Goal: Task Accomplishment & Management: Manage account settings

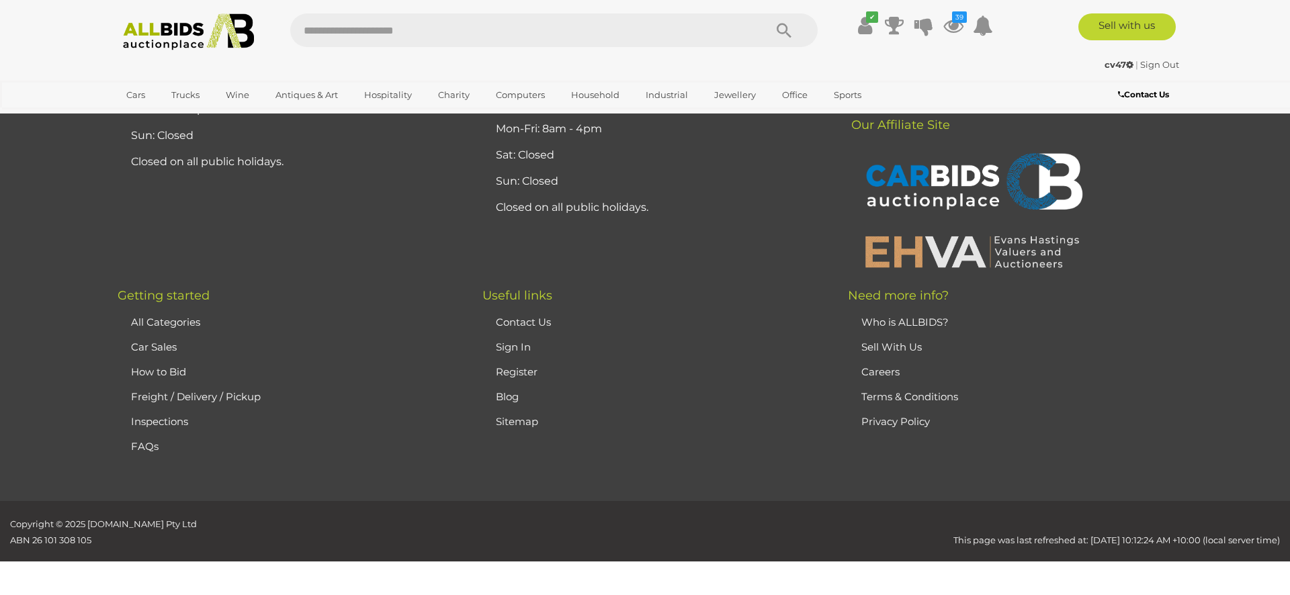
scroll to position [2960, 0]
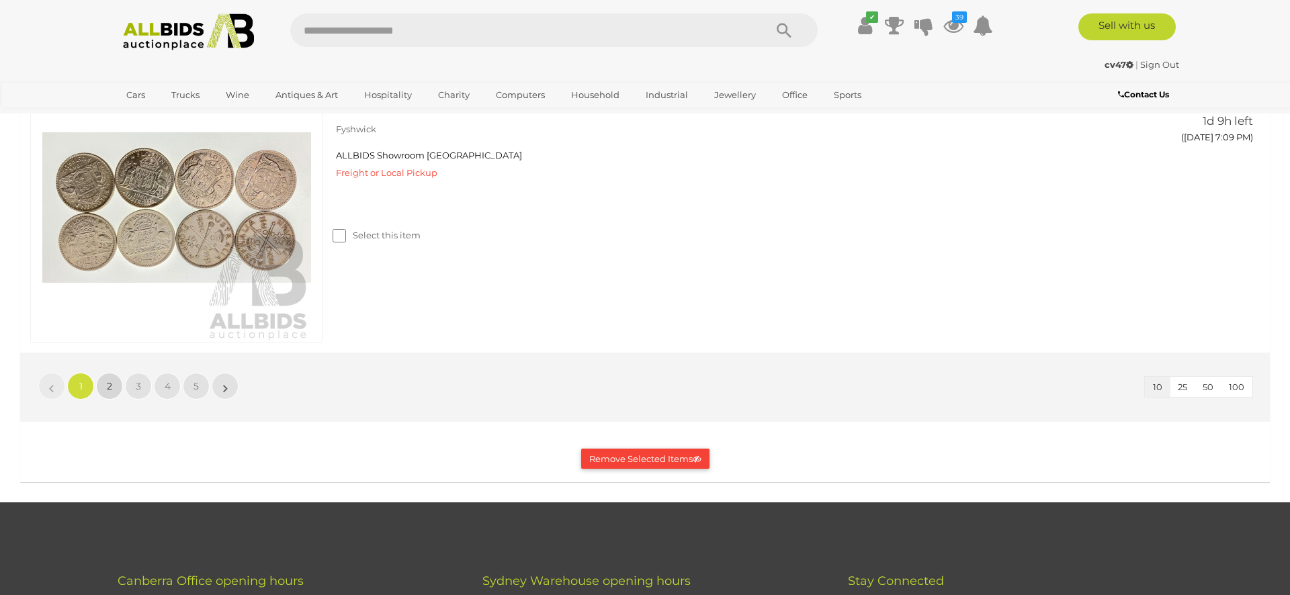
click at [107, 390] on span "2" at bounding box center [109, 386] width 5 height 12
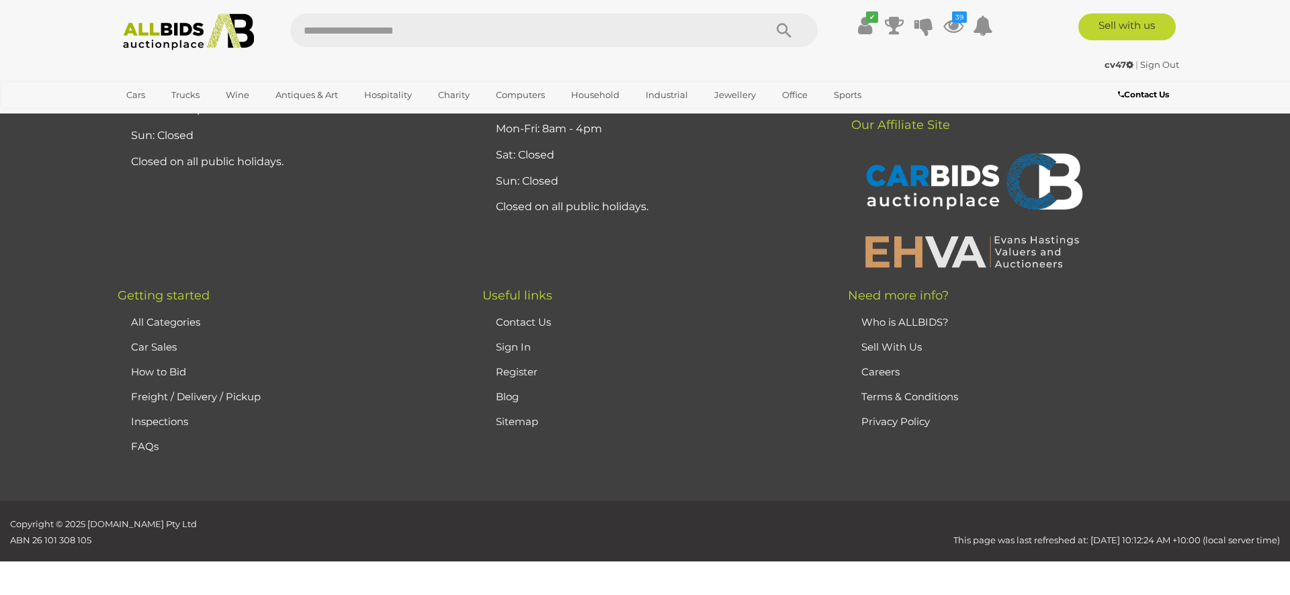
scroll to position [557, 0]
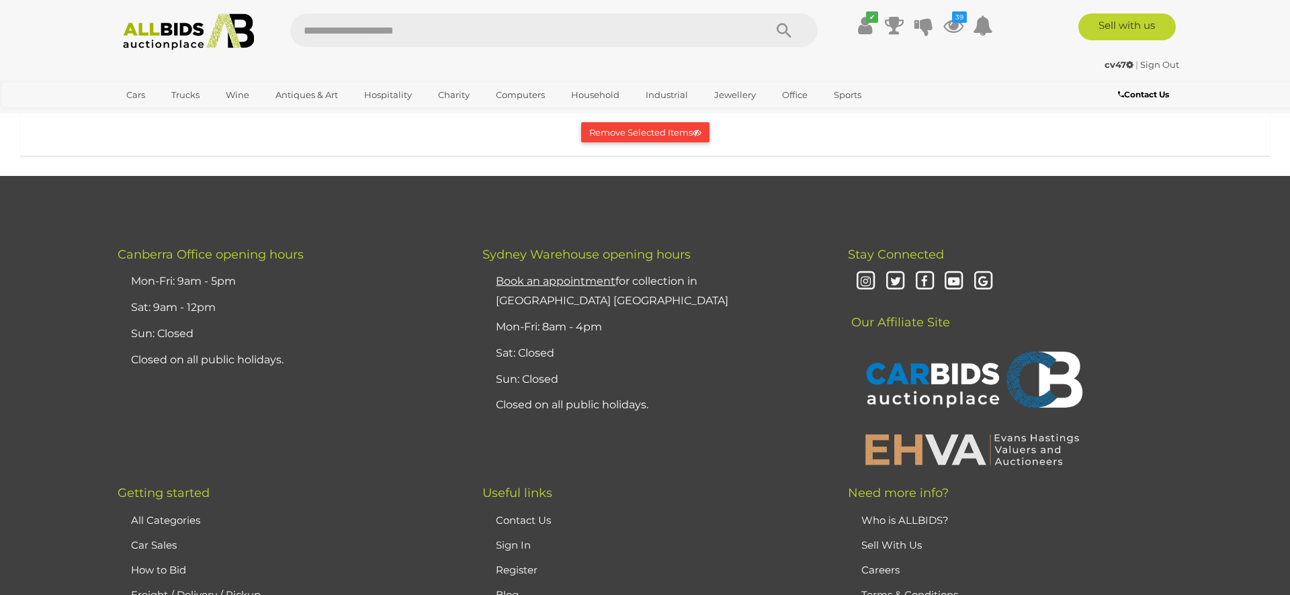
scroll to position [2913, 0]
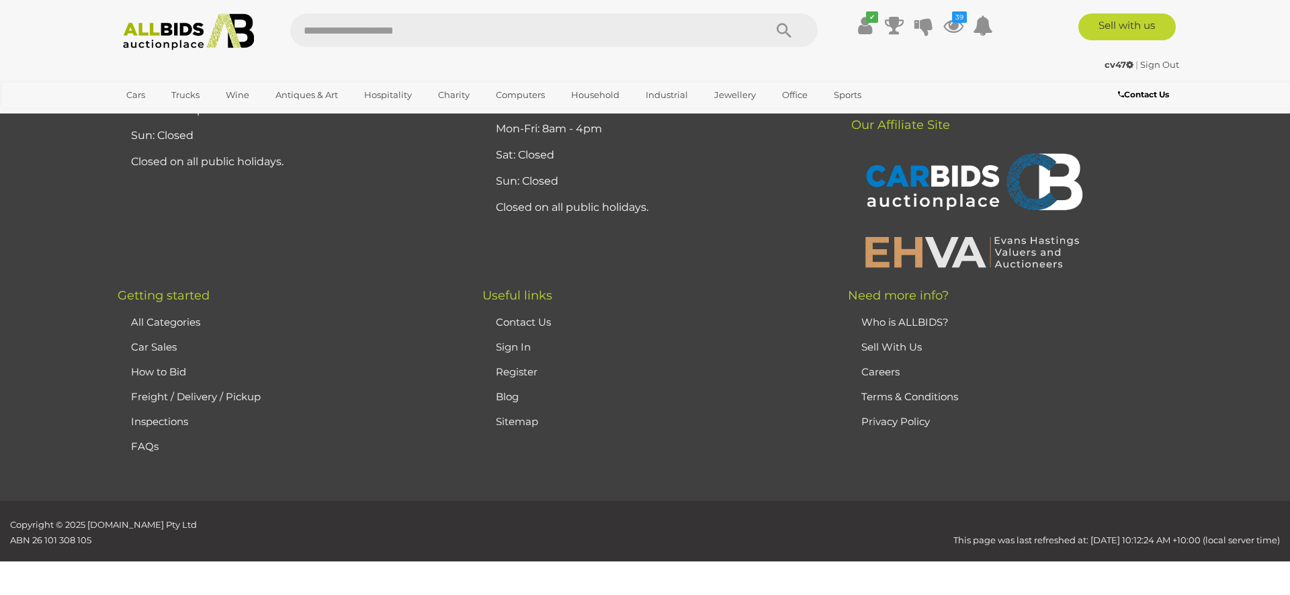
scroll to position [2301, 0]
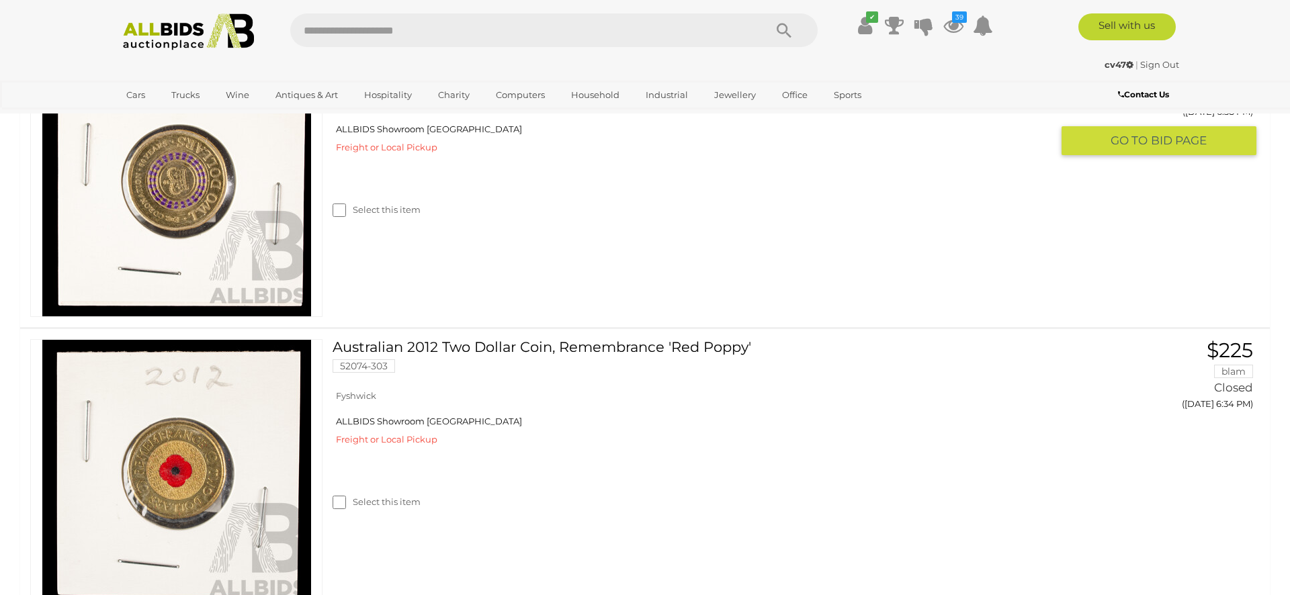
scroll to position [886, 0]
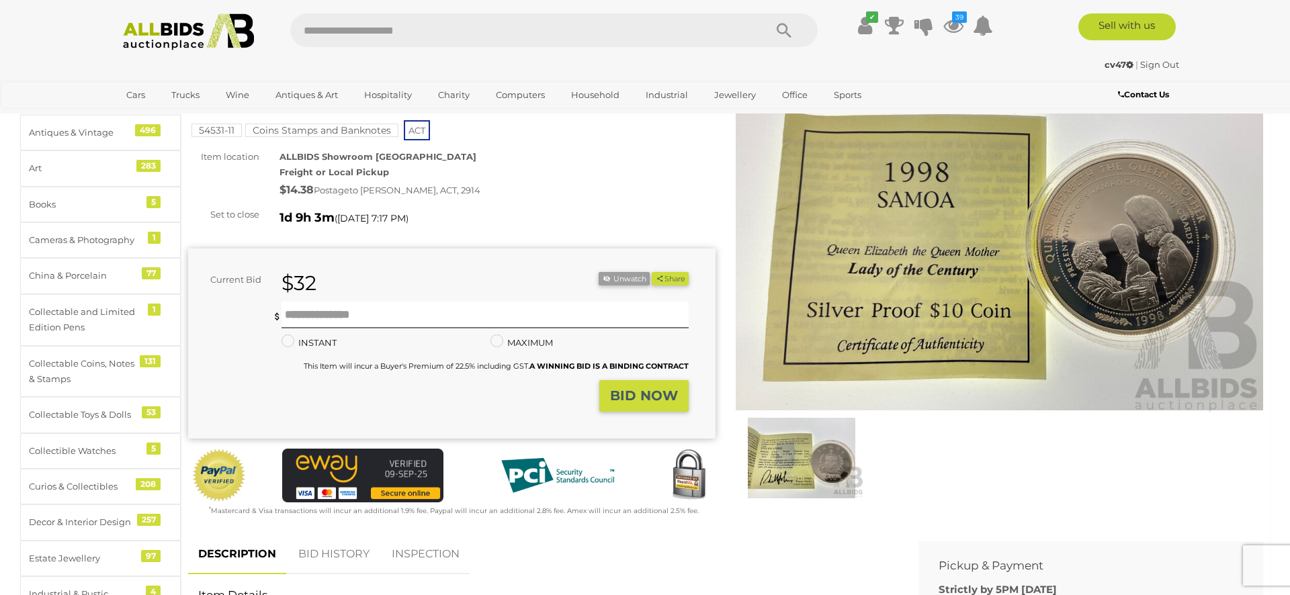
scroll to position [93, 0]
click at [800, 462] on img at bounding box center [801, 459] width 125 height 81
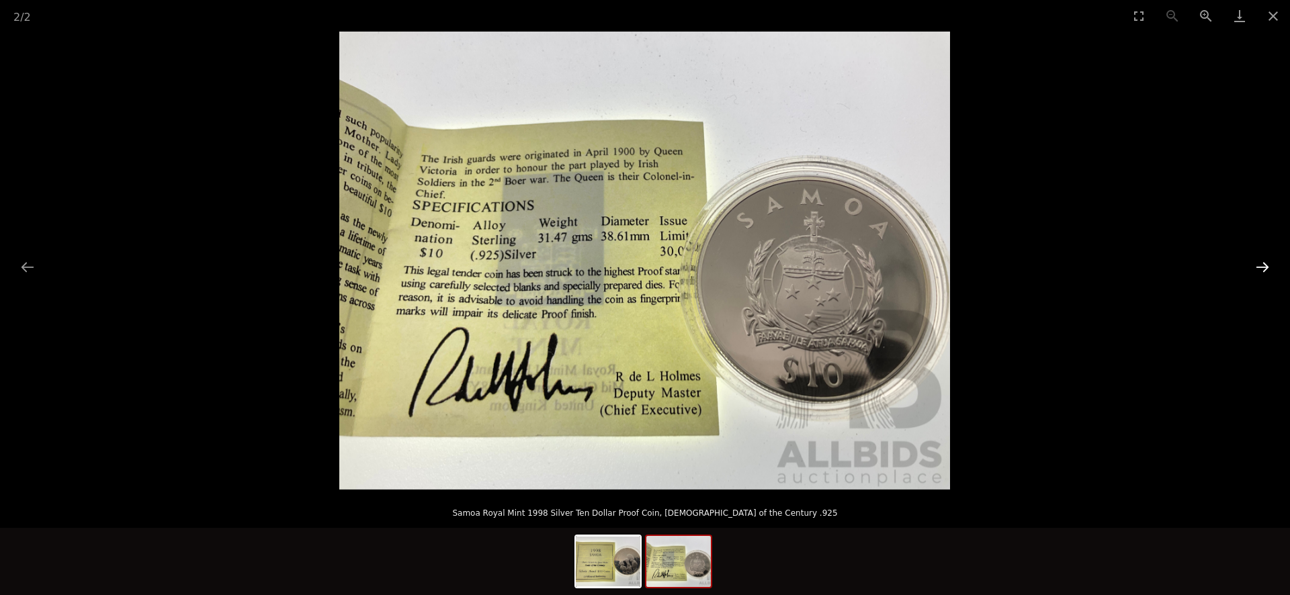
click at [1265, 263] on button "Next slide" at bounding box center [1263, 267] width 28 height 26
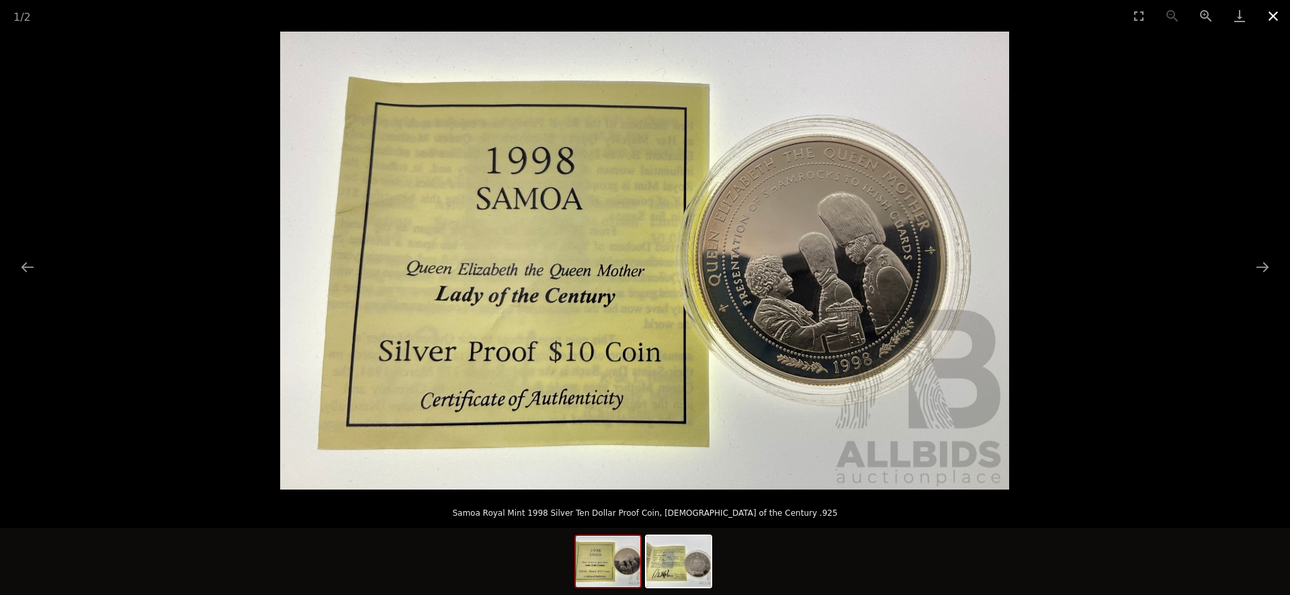
click at [1273, 13] on button "Close gallery" at bounding box center [1274, 16] width 34 height 32
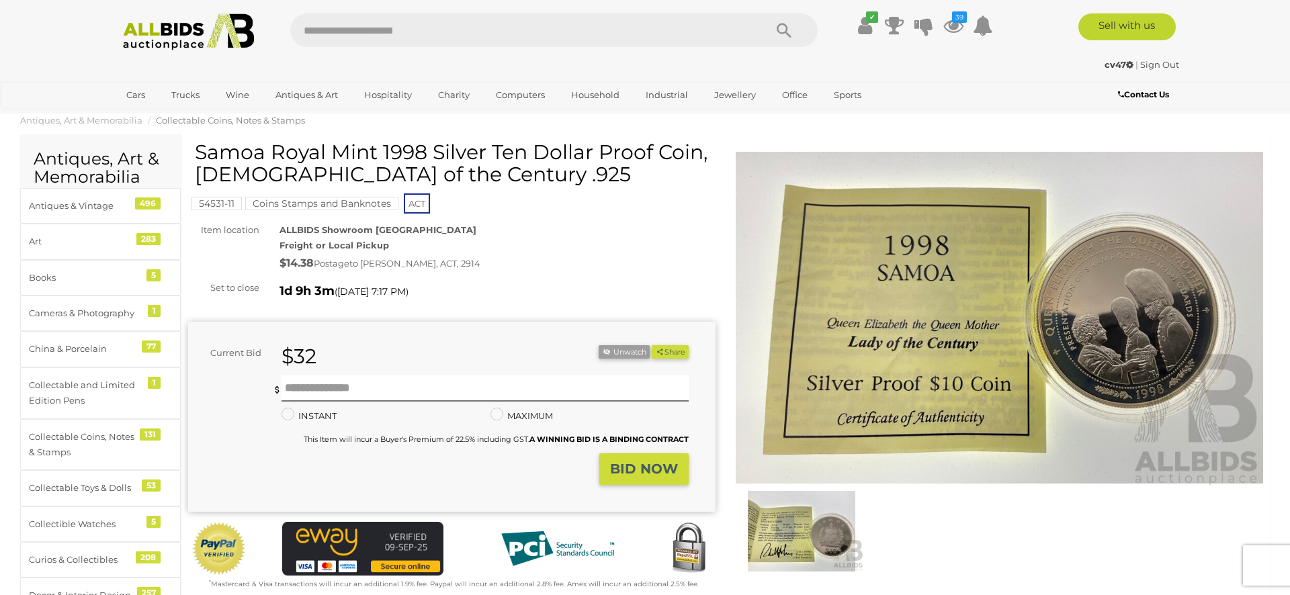
scroll to position [18, 0]
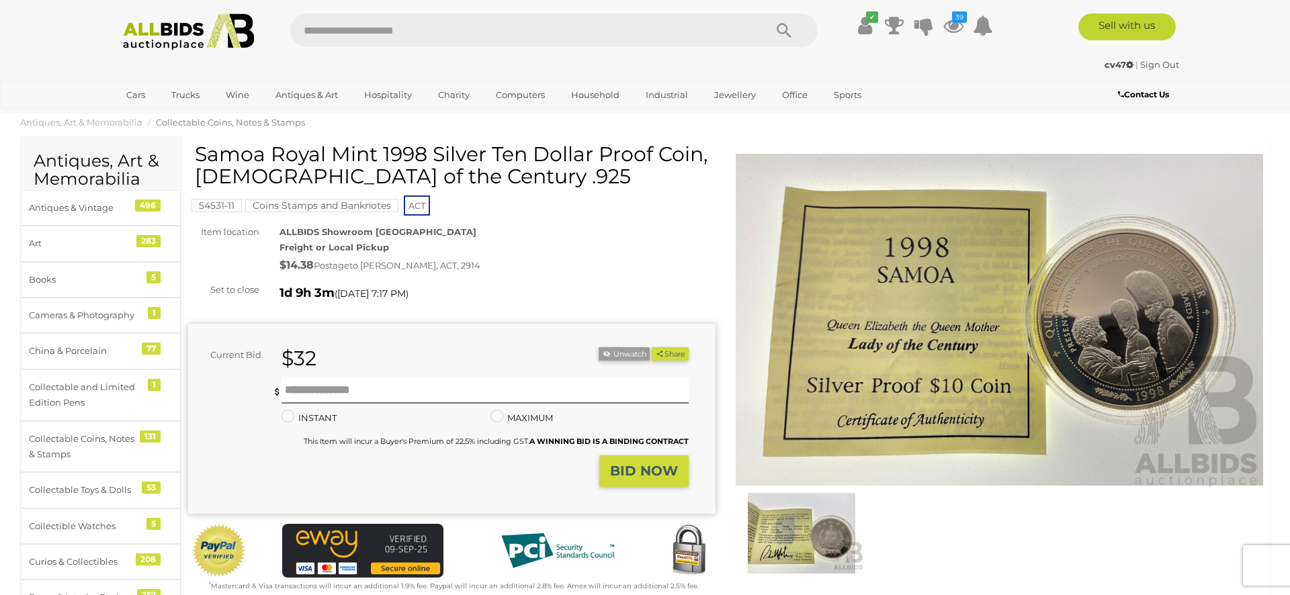
click at [382, 152] on h1 "Samoa Royal Mint 1998 Silver Ten Dollar Proof Coin, [DEMOGRAPHIC_DATA] of the C…" at bounding box center [453, 165] width 517 height 44
drag, startPoint x: 198, startPoint y: 153, endPoint x: 702, endPoint y: 155, distance: 504.7
click at [702, 155] on h1 "Samoa Royal Mint 1998 Silver Ten Dollar Proof Coin, [DEMOGRAPHIC_DATA] of the C…" at bounding box center [453, 165] width 517 height 44
copy h1 "Samoa Royal Mint 1998 Silver Ten Dollar Proof Coin"
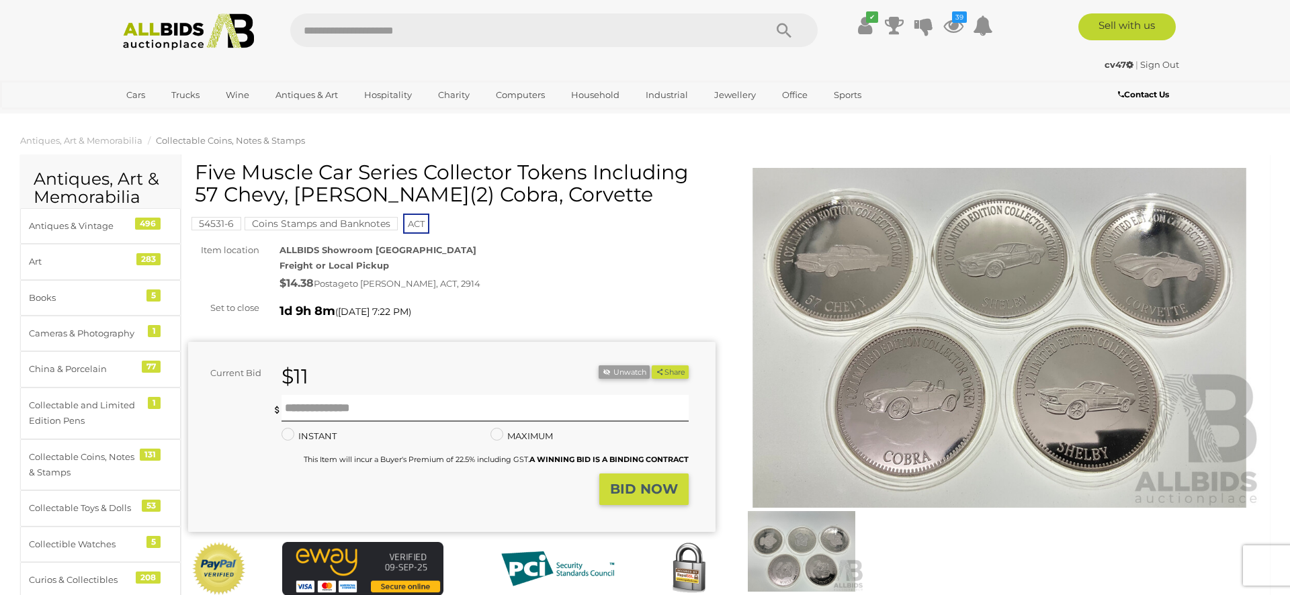
click at [828, 334] on img at bounding box center [1000, 338] width 528 height 340
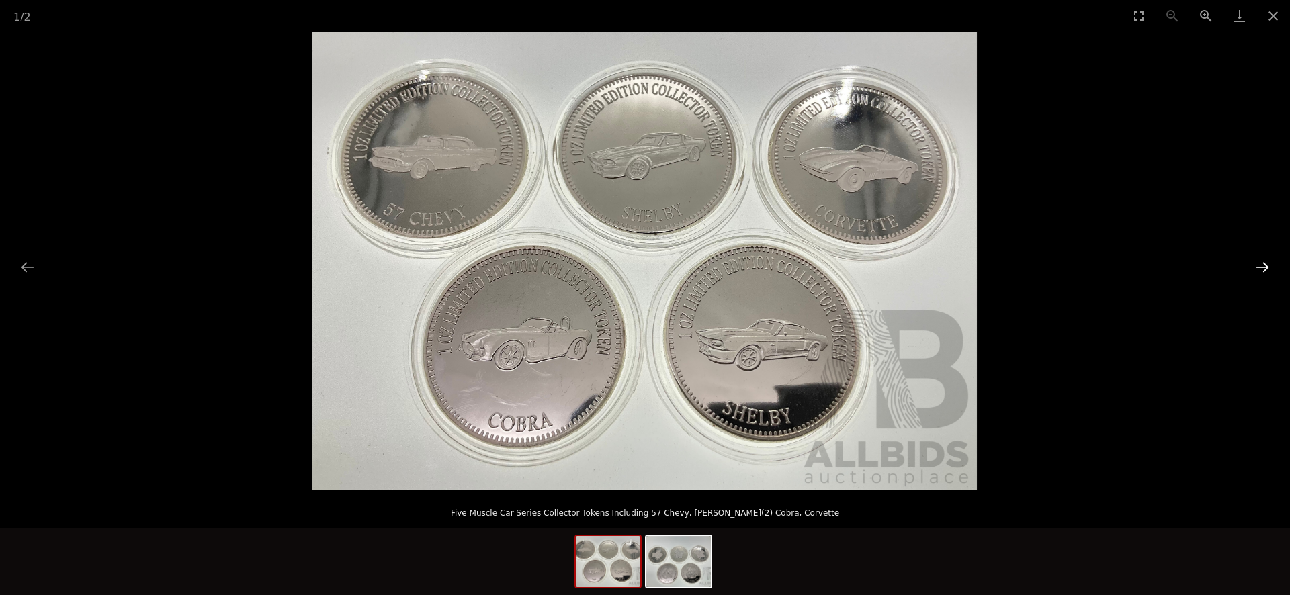
click at [1262, 267] on button "Next slide" at bounding box center [1263, 267] width 28 height 26
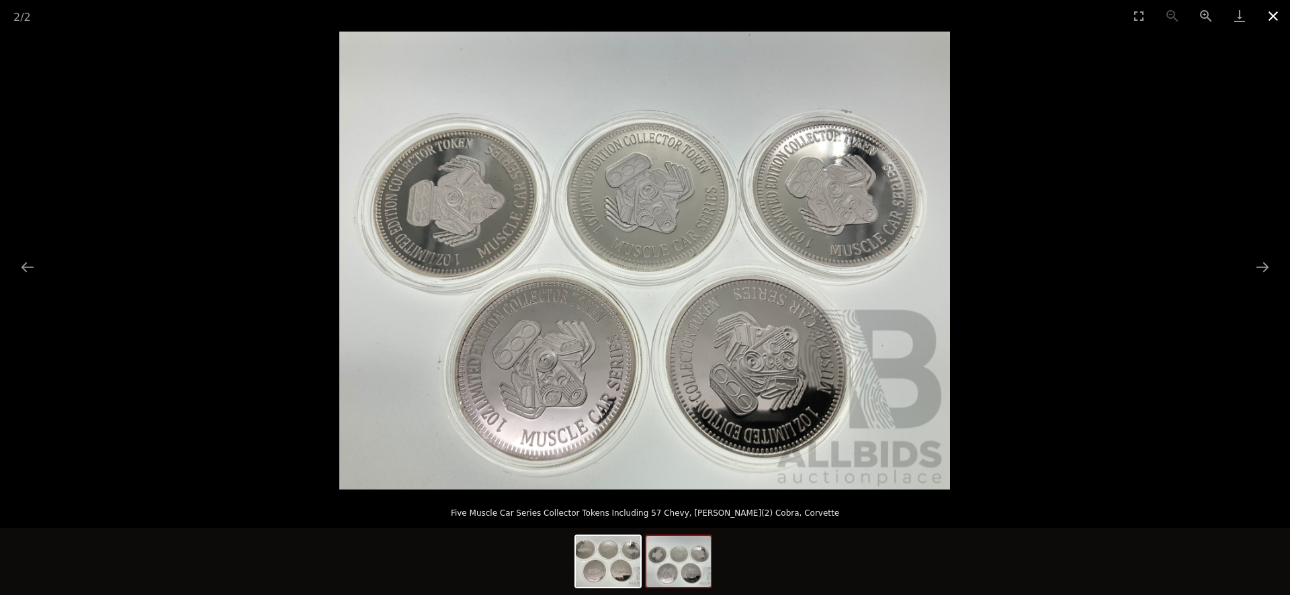
click at [1276, 14] on button "Close gallery" at bounding box center [1274, 16] width 34 height 32
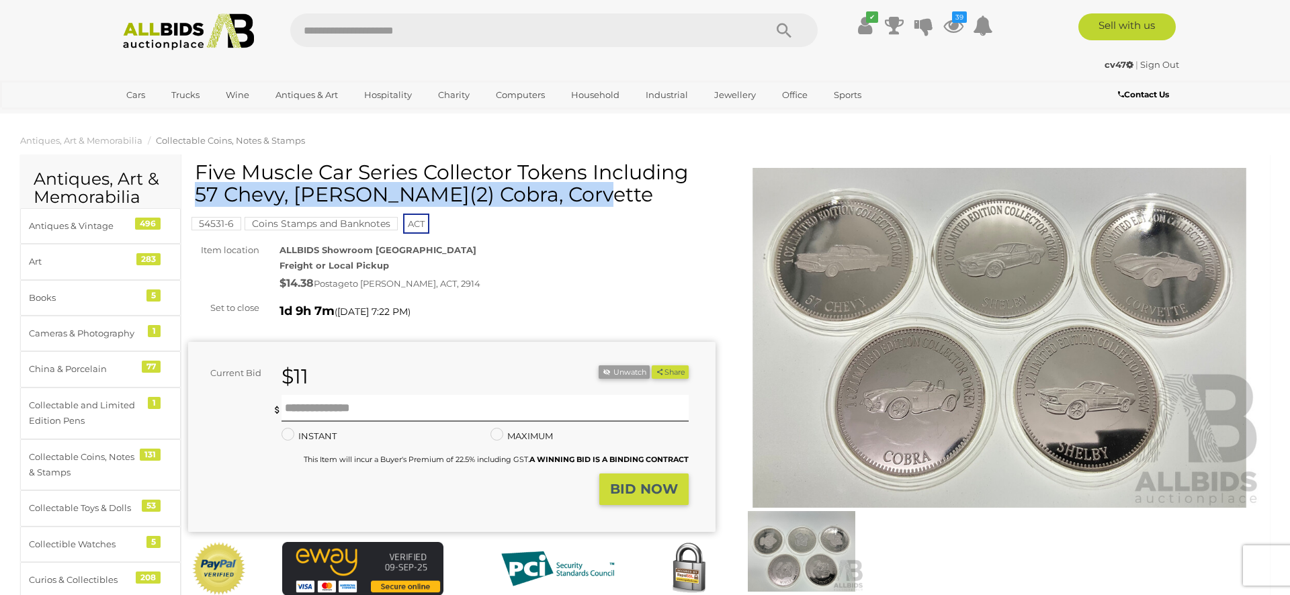
drag, startPoint x: 197, startPoint y: 169, endPoint x: 589, endPoint y: 176, distance: 392.5
click at [589, 176] on h1 "Five Muscle Car Series Collector Tokens Including 57 Chevy, [PERSON_NAME](2) Co…" at bounding box center [453, 183] width 517 height 44
copy h1 "Five Muscle Car Series Collector Tokens"
click at [619, 369] on button "Unwatch" at bounding box center [624, 373] width 51 height 14
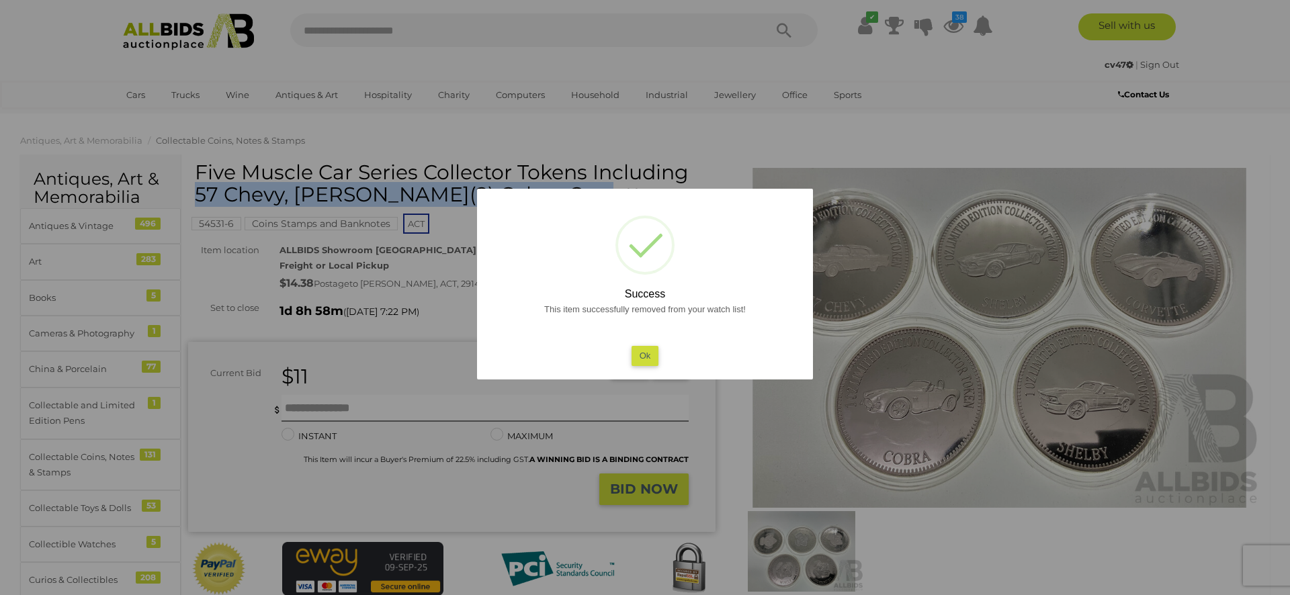
click at [644, 360] on button "Ok" at bounding box center [646, 355] width 28 height 19
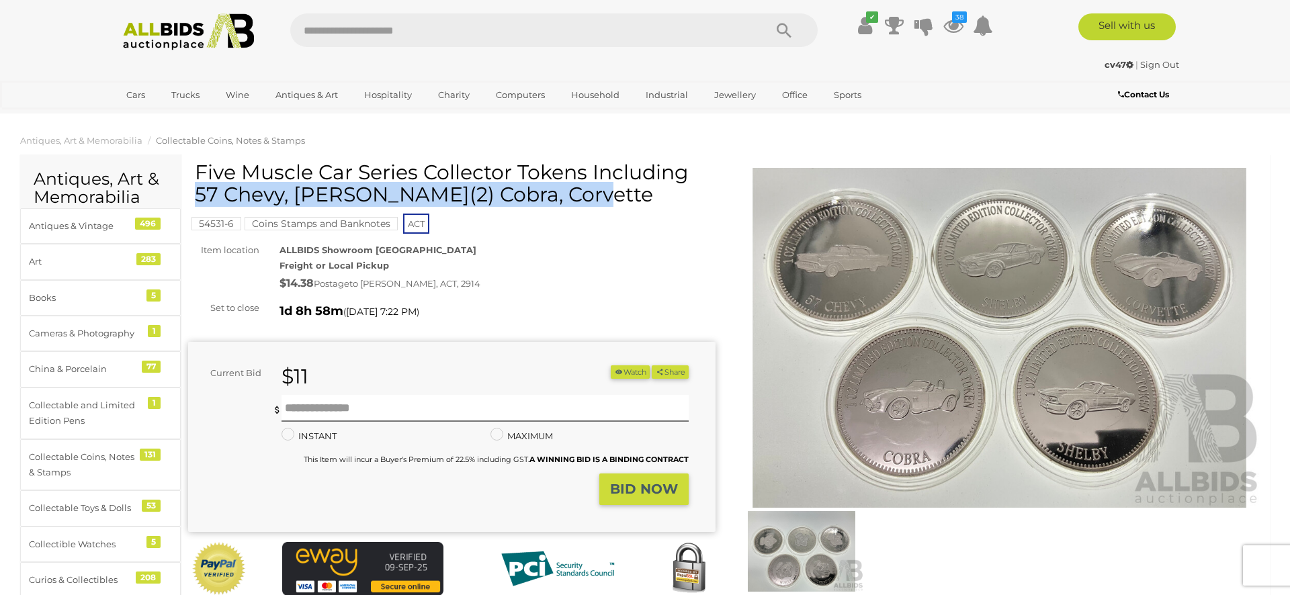
click at [188, 22] on img at bounding box center [189, 31] width 146 height 37
